Goal: Task Accomplishment & Management: Manage account settings

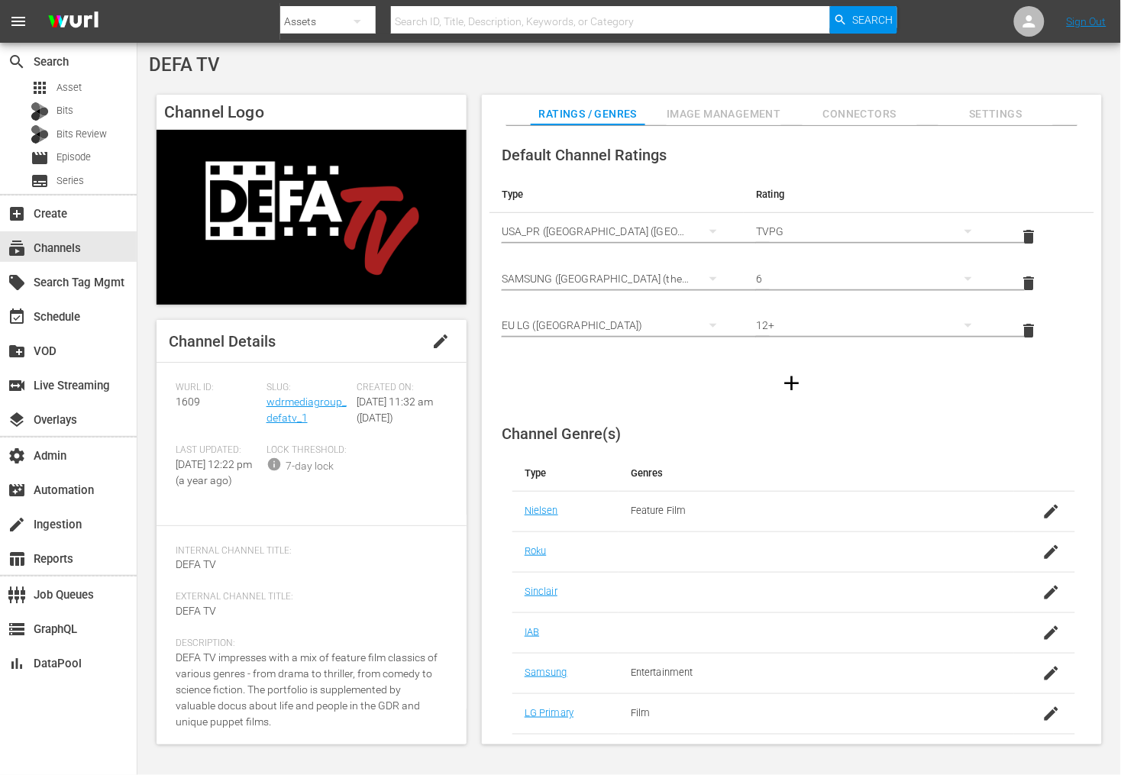
click at [371, 345] on div "Channel Details edit" at bounding box center [312, 341] width 310 height 43
click at [651, 396] on div at bounding box center [792, 383] width 605 height 43
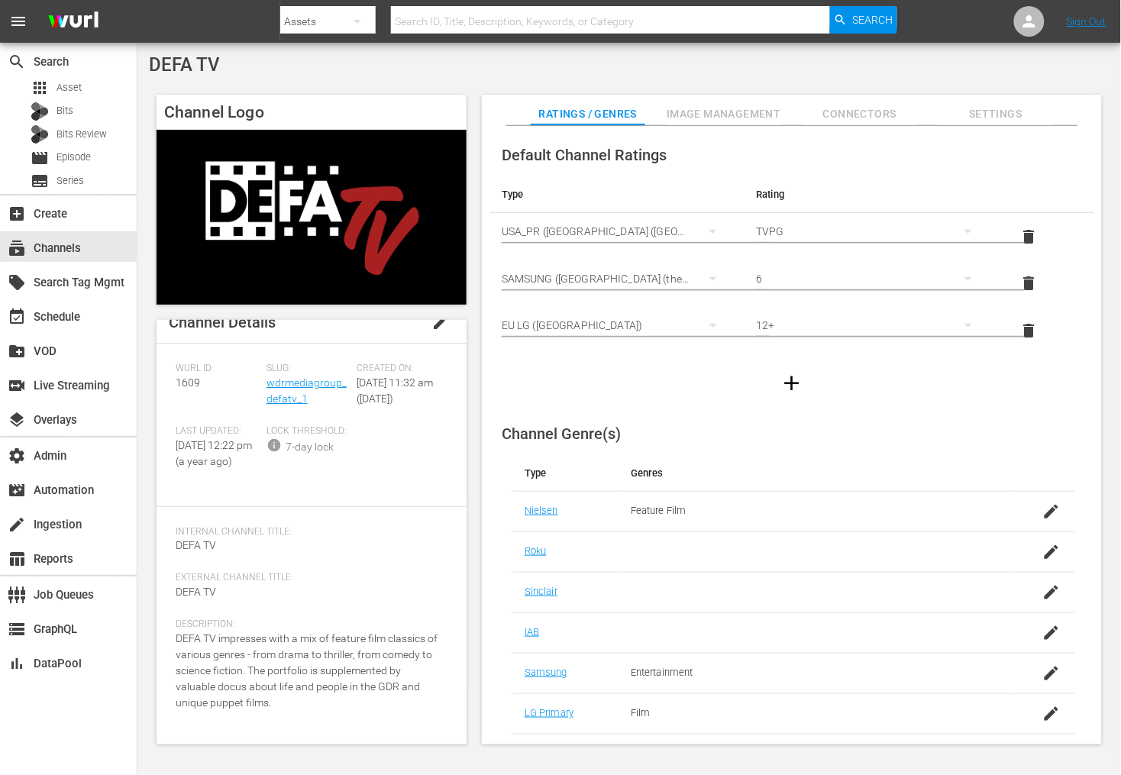
scroll to position [51, 0]
click at [314, 710] on div "Description: DEFA TV impresses with a mix of feature film classics of various g…" at bounding box center [312, 674] width 272 height 111
click at [293, 377] on link "wdrmediagroup_defatv_1" at bounding box center [307, 391] width 80 height 28
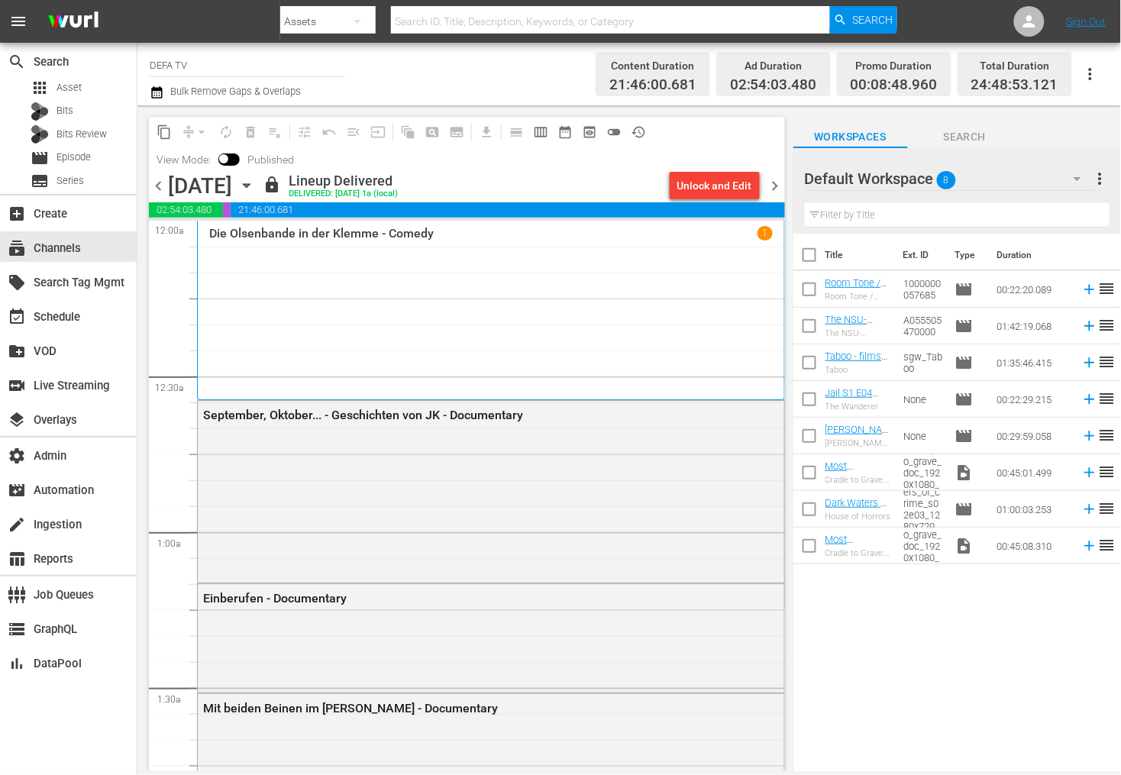
click at [916, 687] on div "Title Ext. ID Type Duration Room Tone / Bellevue [PERSON_NAME] Room Tone / Bell…" at bounding box center [958, 504] width 328 height 540
